Goal: Task Accomplishment & Management: Use online tool/utility

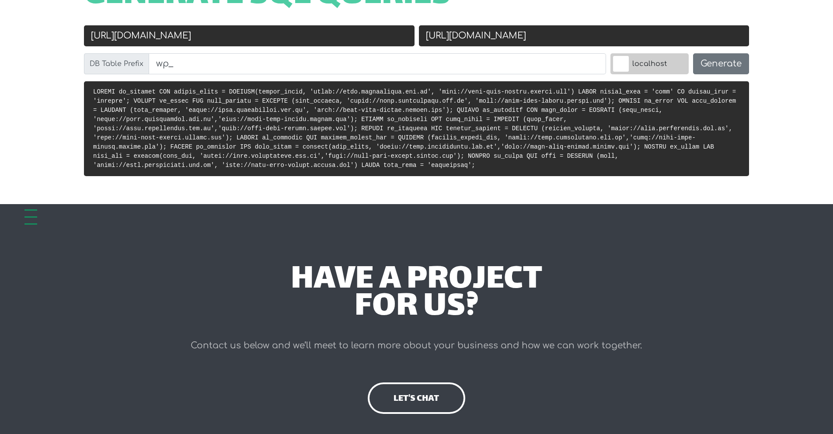
scroll to position [236, 0]
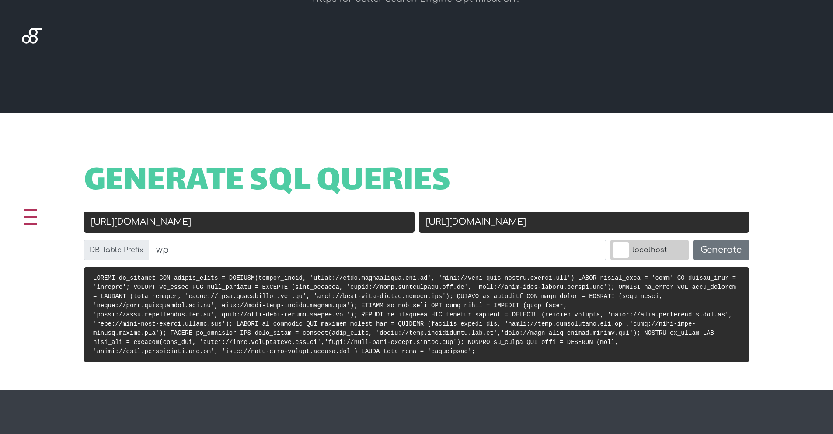
click at [242, 227] on input "[URL][DOMAIN_NAME]" at bounding box center [249, 222] width 330 height 21
paste input "adami"
type input "[URL][DOMAIN_NAME]"
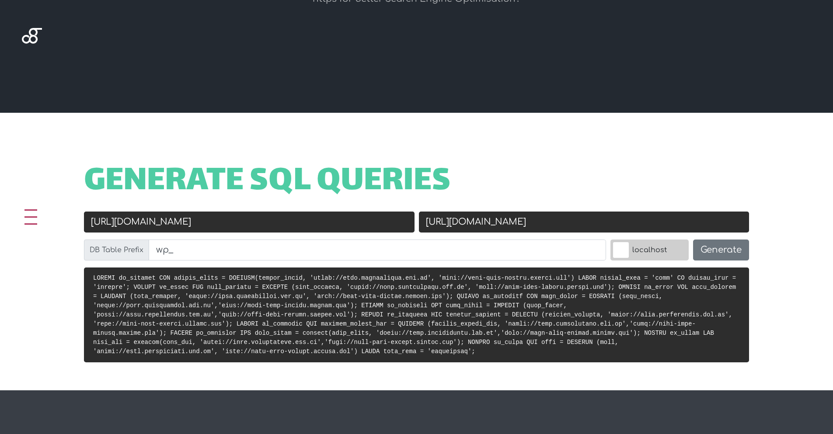
drag, startPoint x: 535, startPoint y: 223, endPoint x: 455, endPoint y: 223, distance: 79.6
click at [455, 223] on input "[URL][DOMAIN_NAME]" at bounding box center [584, 222] width 330 height 21
type input "[URL][DOMAIN_NAME]"
click at [731, 253] on button "Generate" at bounding box center [721, 250] width 56 height 21
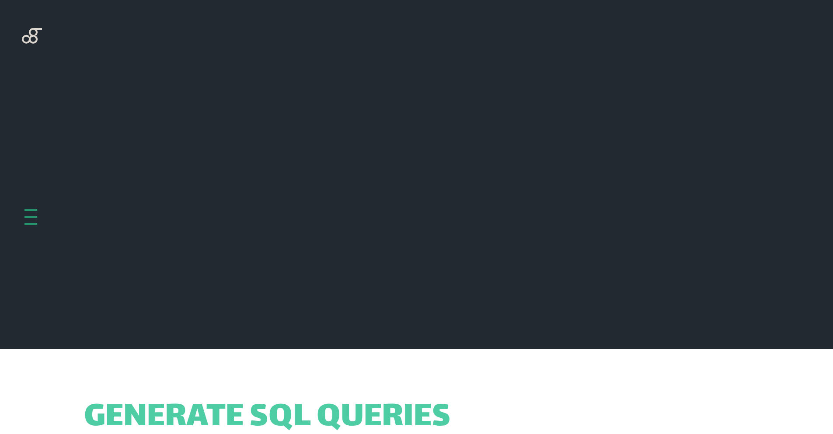
scroll to position [349, 0]
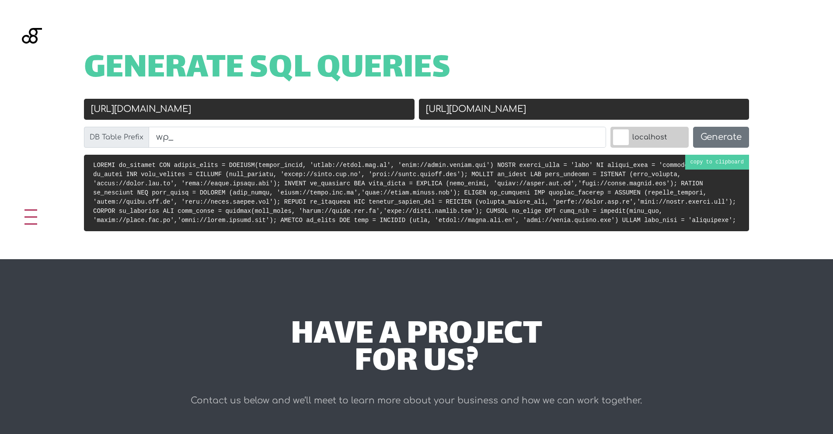
click at [358, 209] on code at bounding box center [414, 193] width 643 height 62
